Goal: Check status: Check status

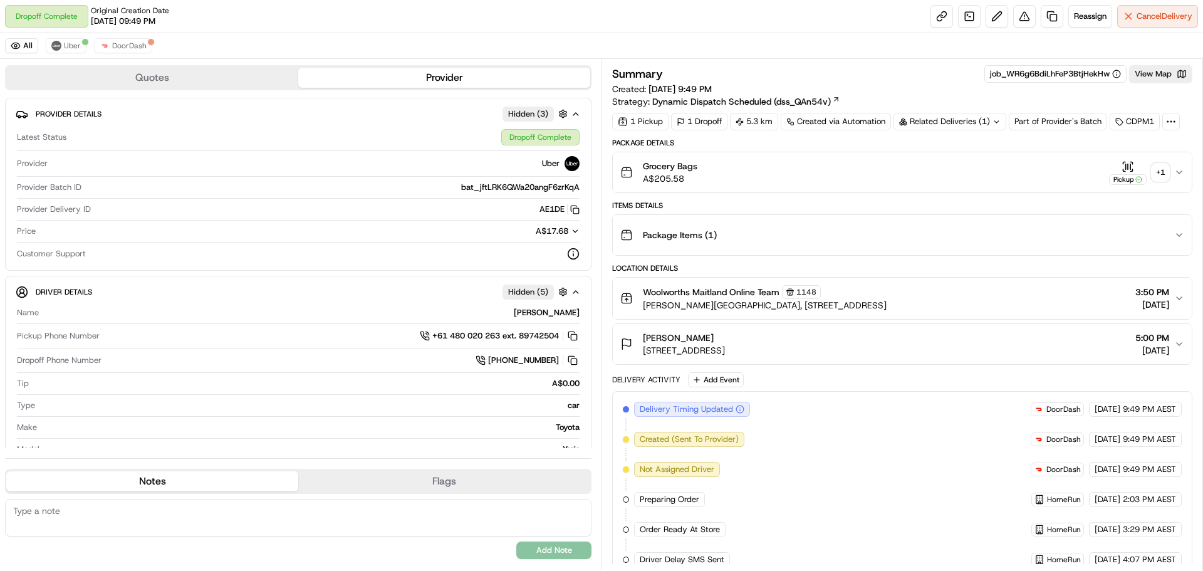
click at [1161, 168] on div "+ 1" at bounding box center [1161, 173] width 18 height 18
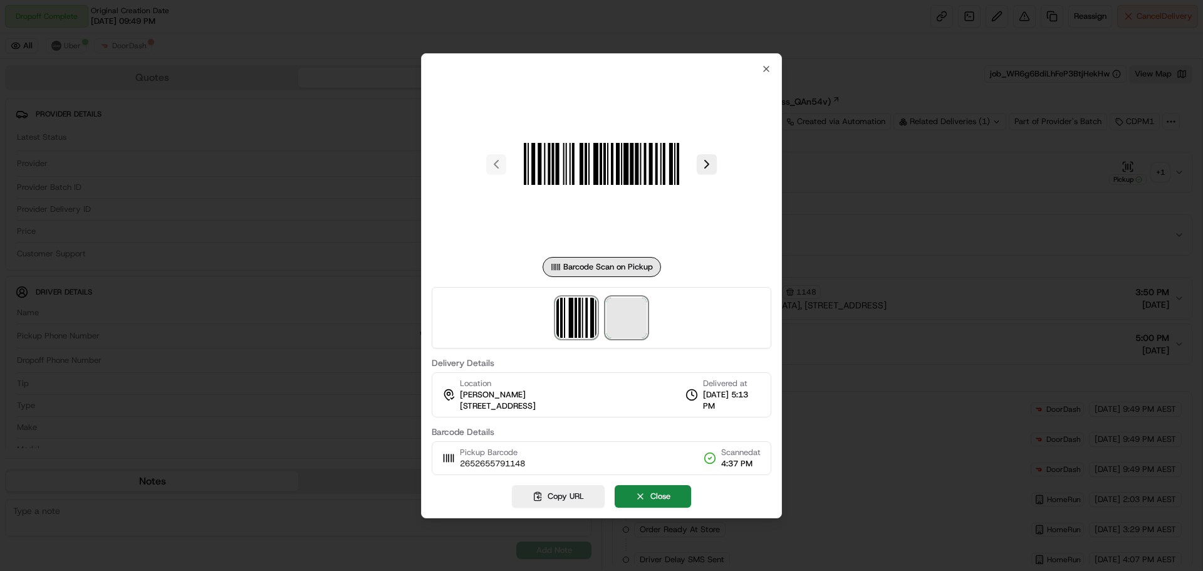
click at [632, 325] on span at bounding box center [627, 318] width 40 height 40
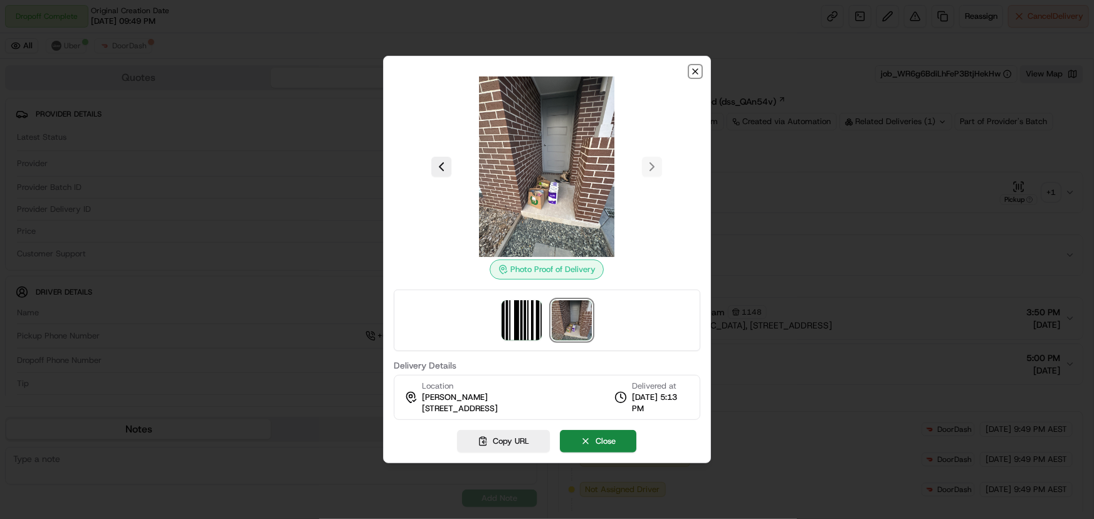
click at [698, 67] on icon "button" at bounding box center [695, 71] width 10 height 10
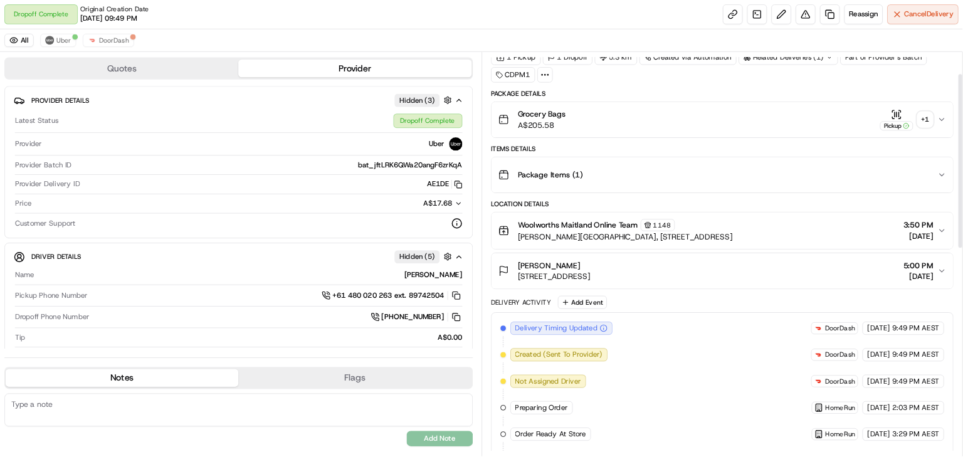
scroll to position [57, 0]
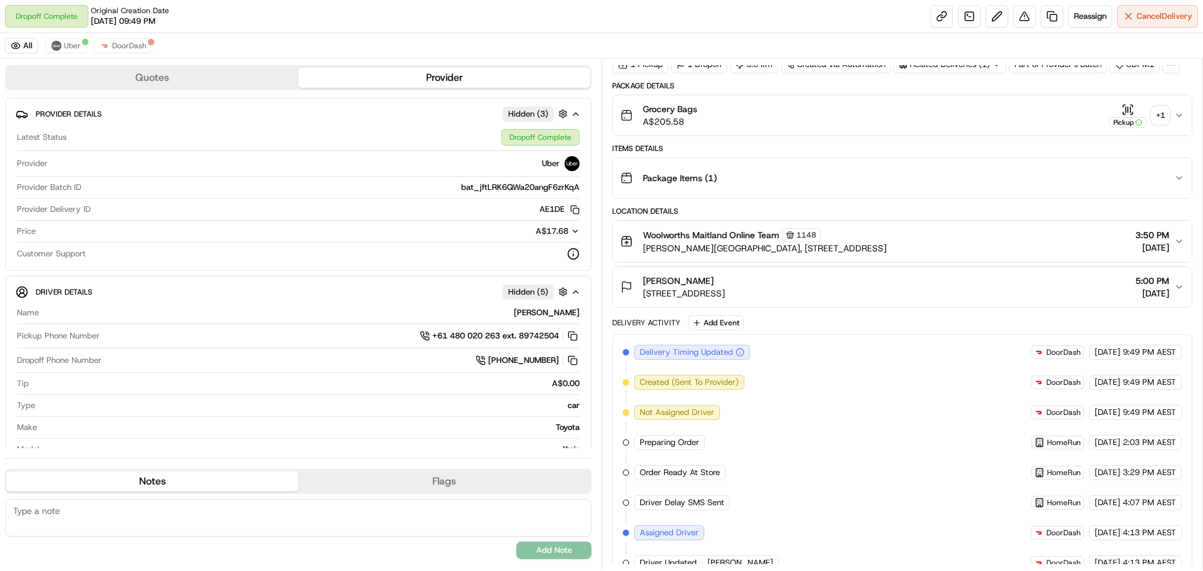
click at [1179, 285] on icon "button" at bounding box center [1179, 287] width 10 height 10
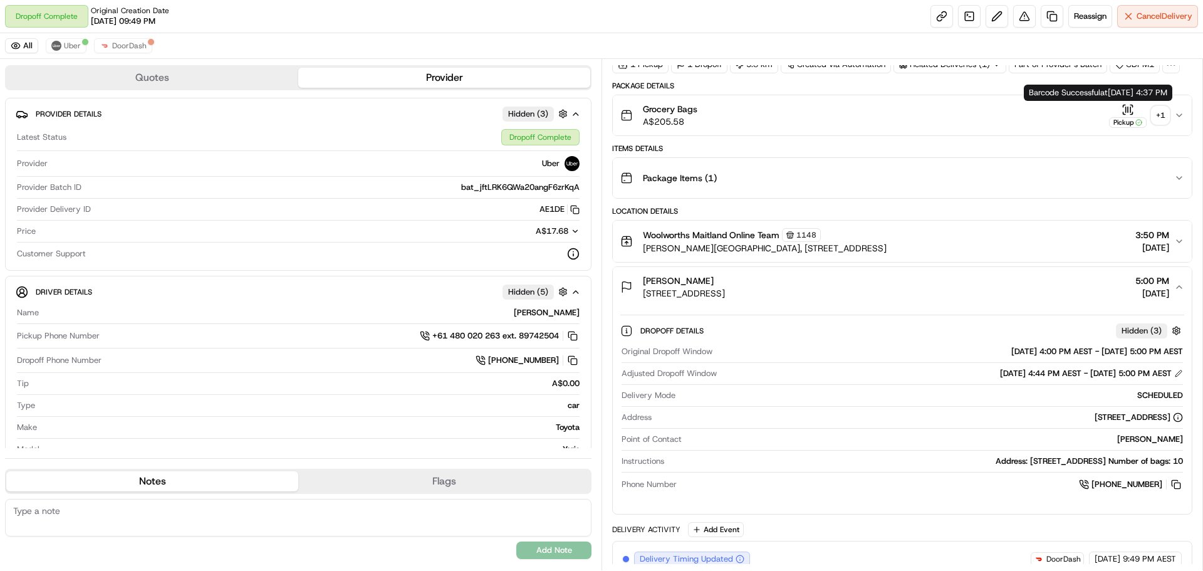
click at [1164, 102] on button "Grocery Bags A$205.58 Pickup + 1" at bounding box center [902, 115] width 579 height 40
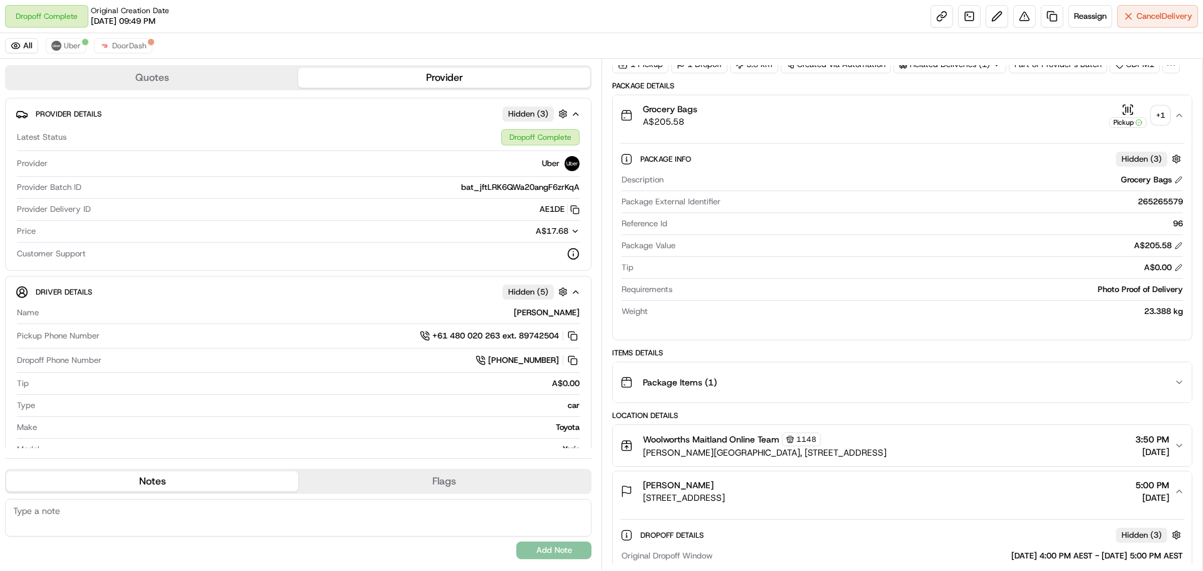
click at [1168, 126] on button "Pickup + 1" at bounding box center [1139, 115] width 60 height 24
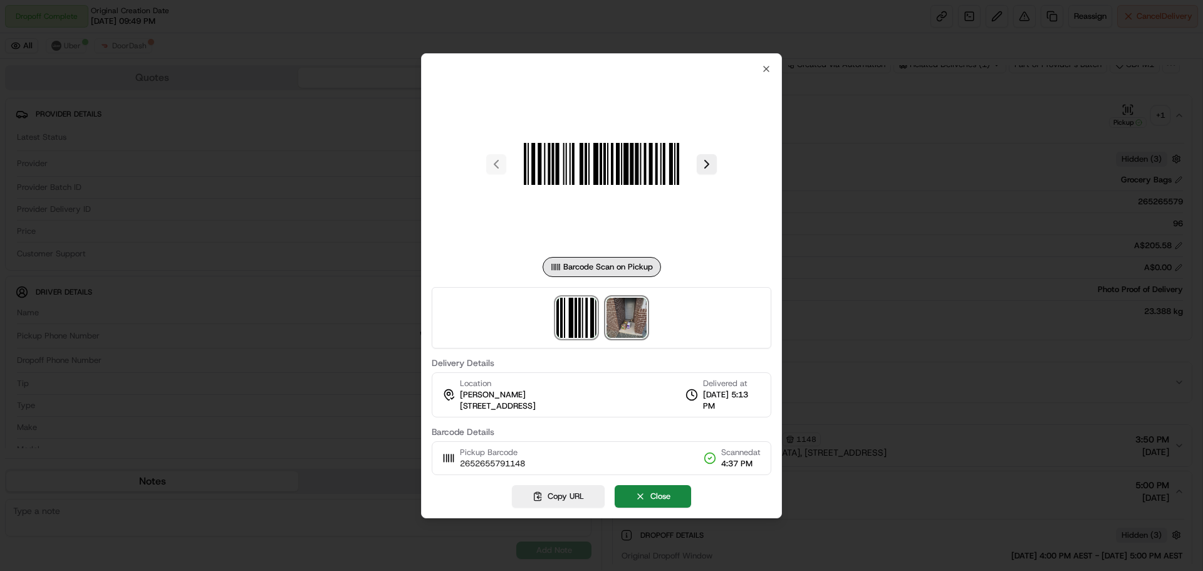
click at [633, 328] on img at bounding box center [627, 318] width 40 height 40
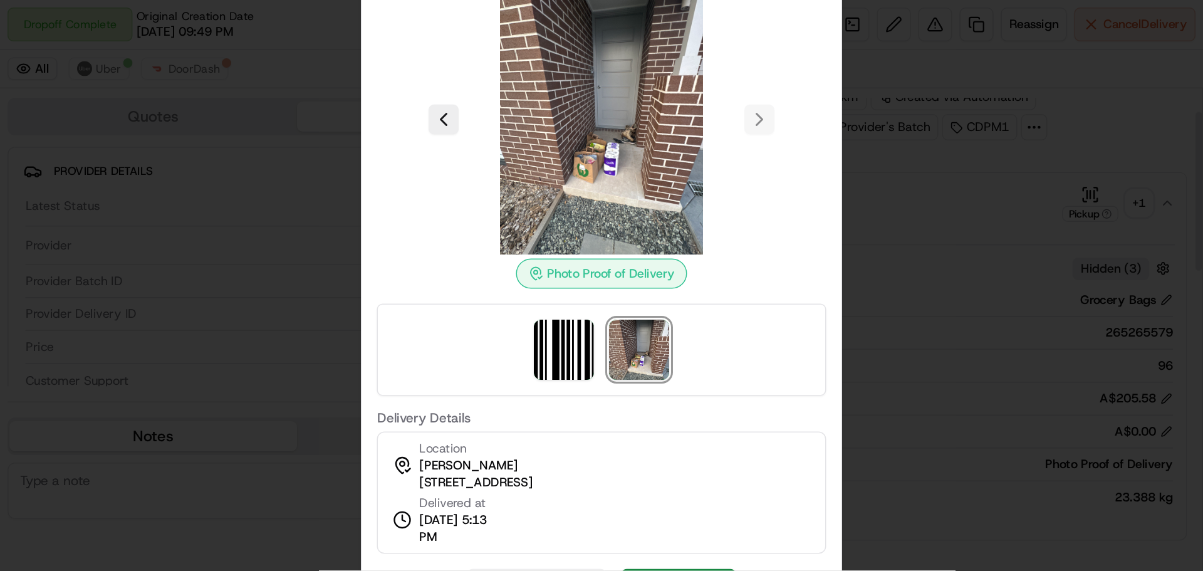
scroll to position [0, 0]
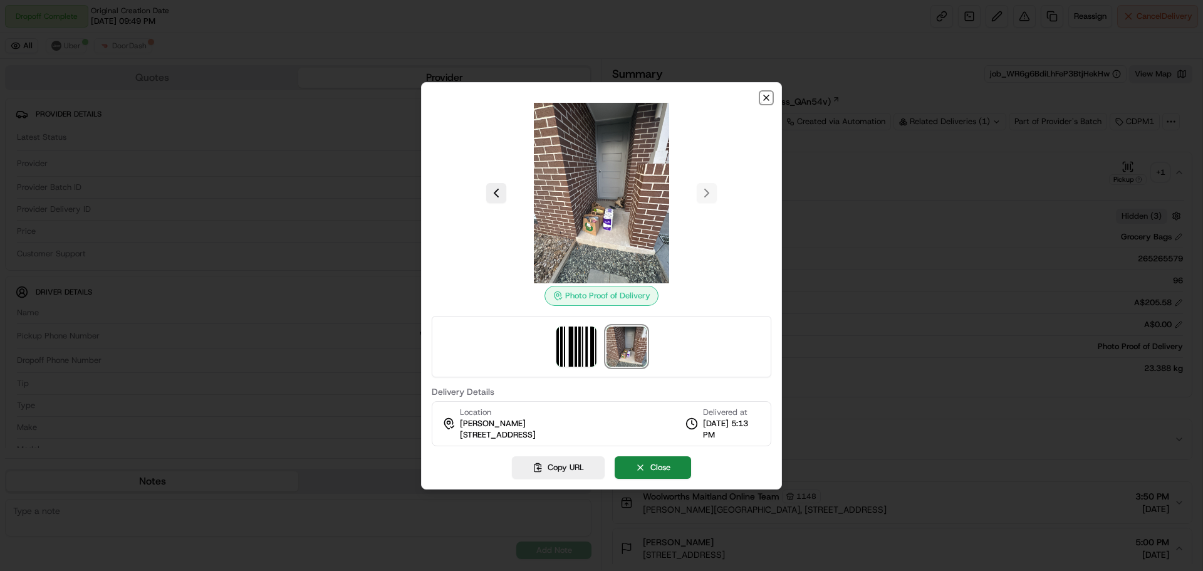
click at [765, 97] on icon "button" at bounding box center [766, 98] width 10 height 10
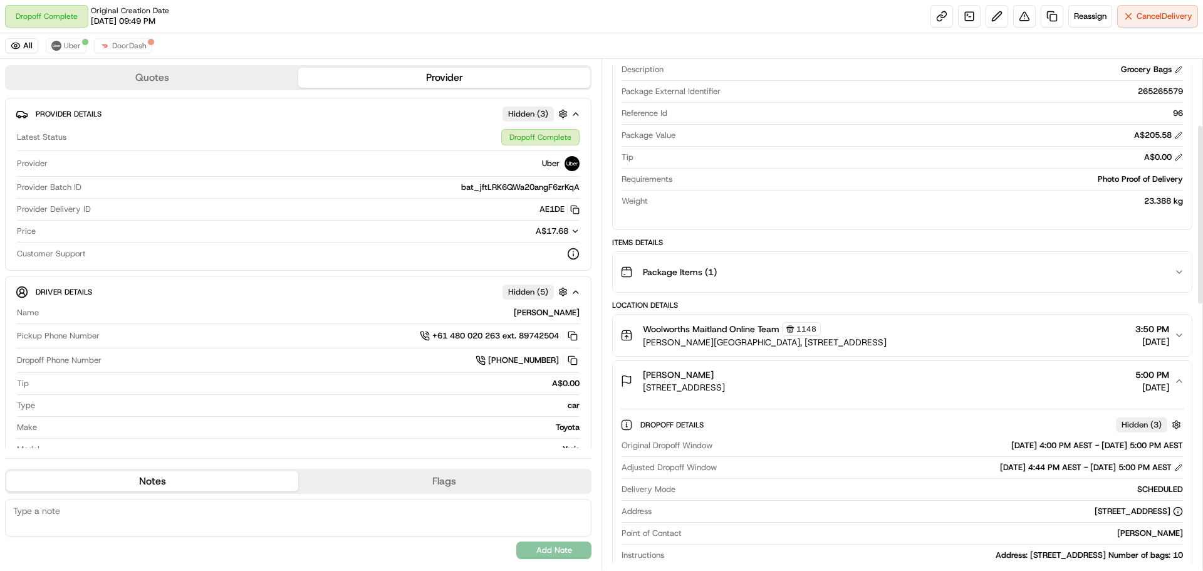
scroll to position [188, 0]
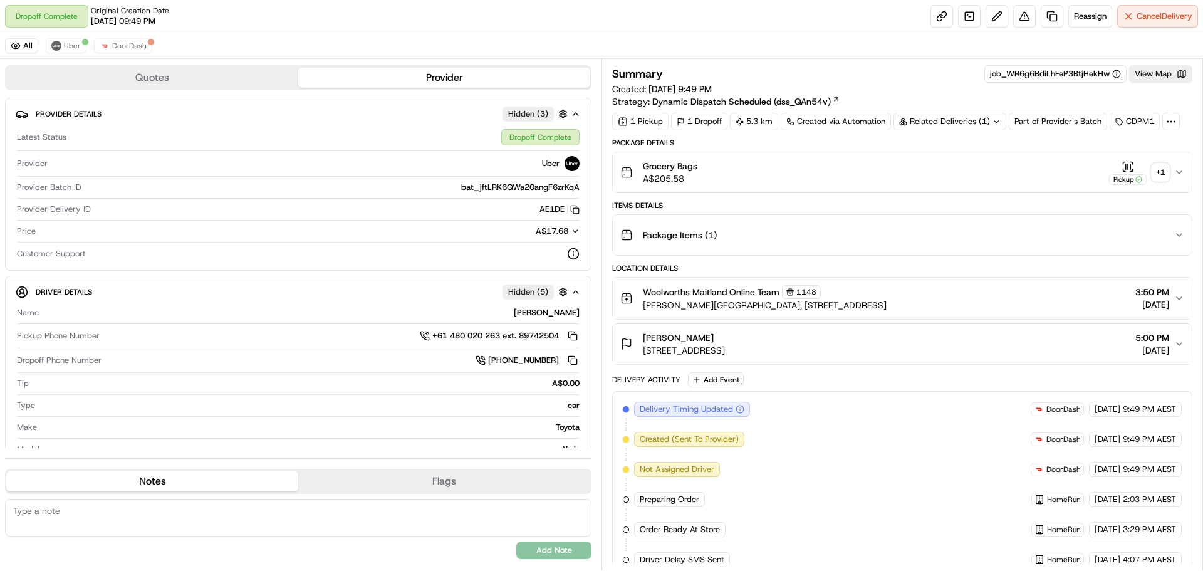
click at [967, 118] on div "Related Deliveries (1)" at bounding box center [950, 122] width 113 height 18
